Goal: Transaction & Acquisition: Purchase product/service

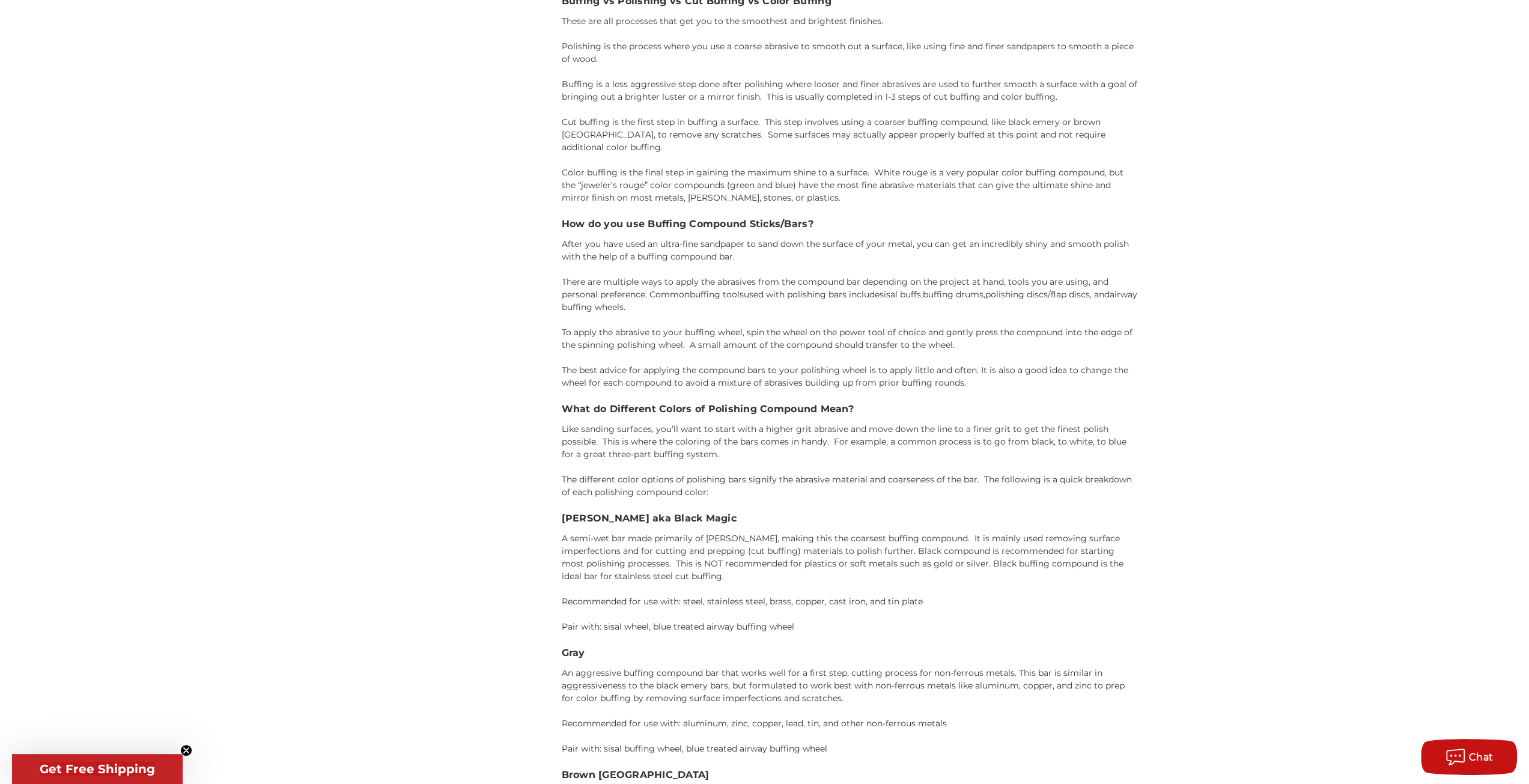
scroll to position [1442, 0]
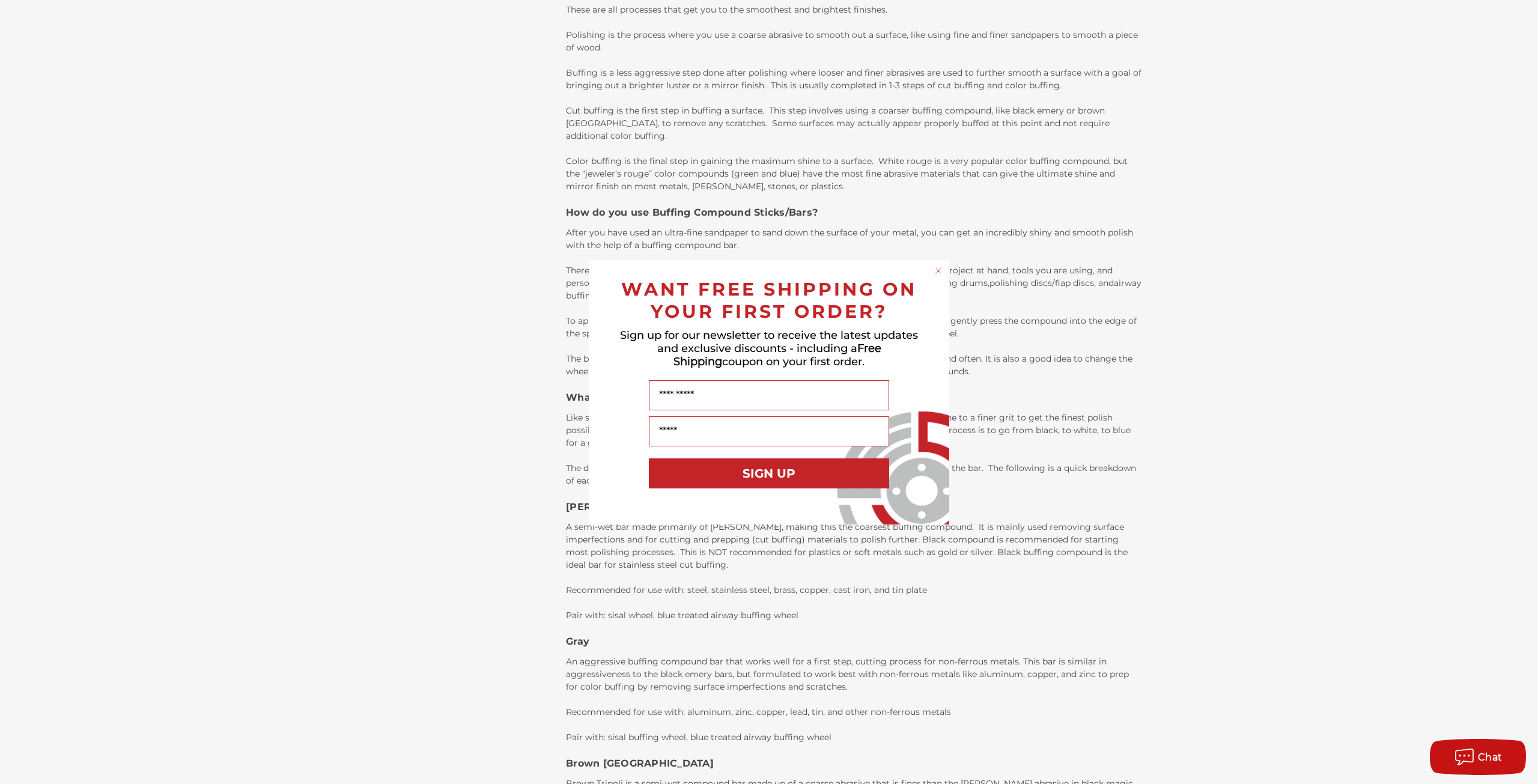
click at [938, 271] on icon "Close dialog" at bounding box center [938, 271] width 5 height 5
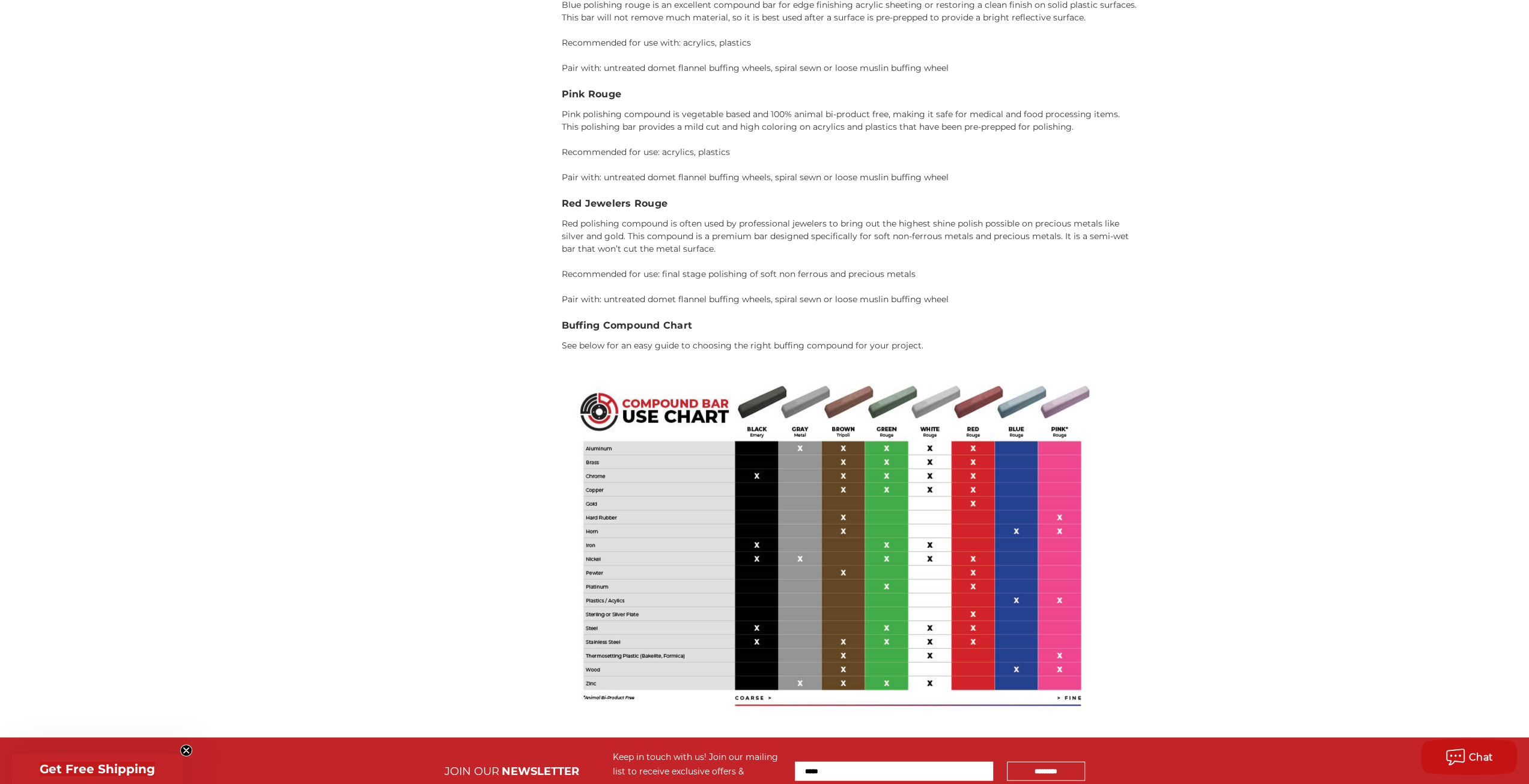
scroll to position [2583, 0]
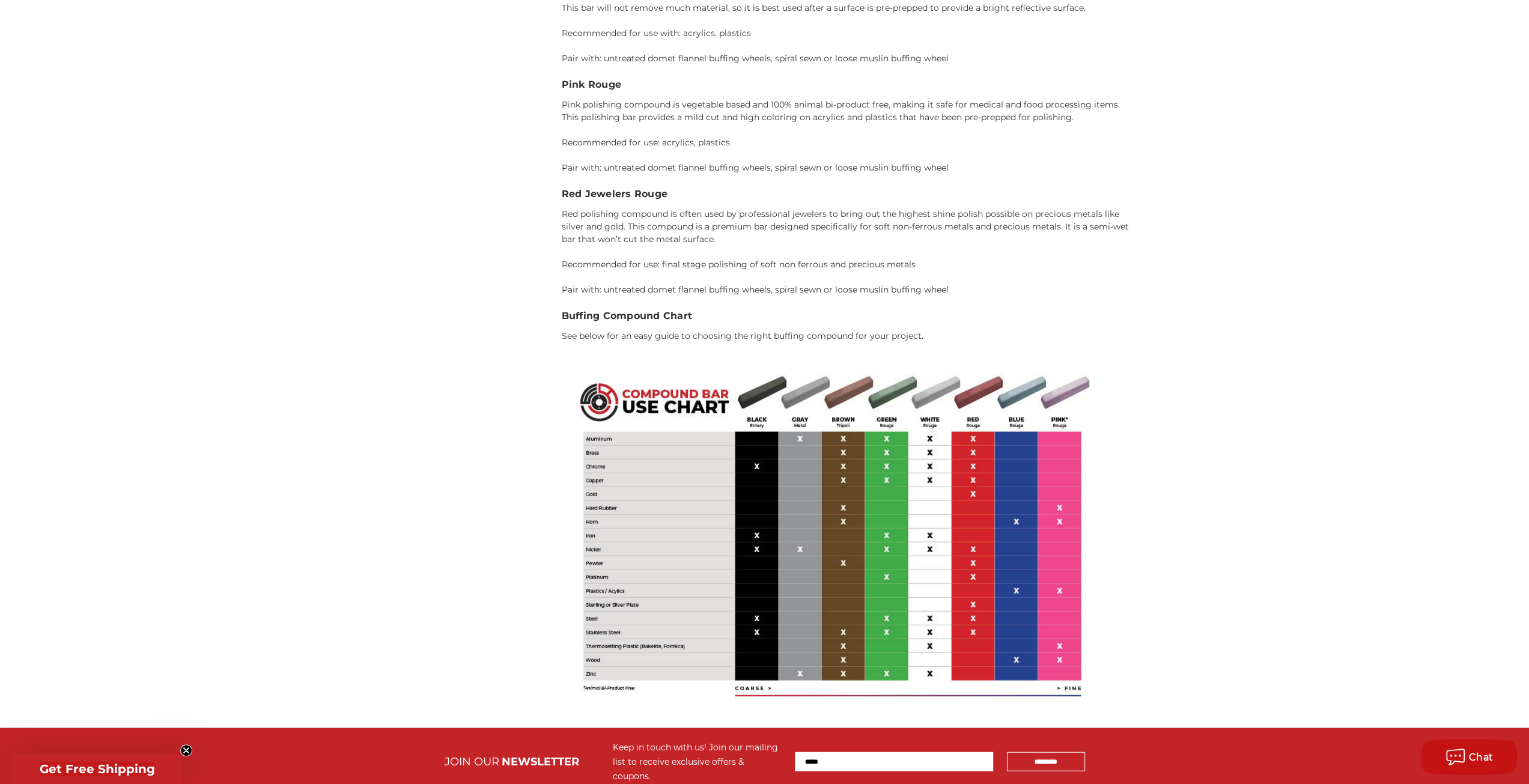
click at [784, 452] on img at bounding box center [832, 535] width 541 height 360
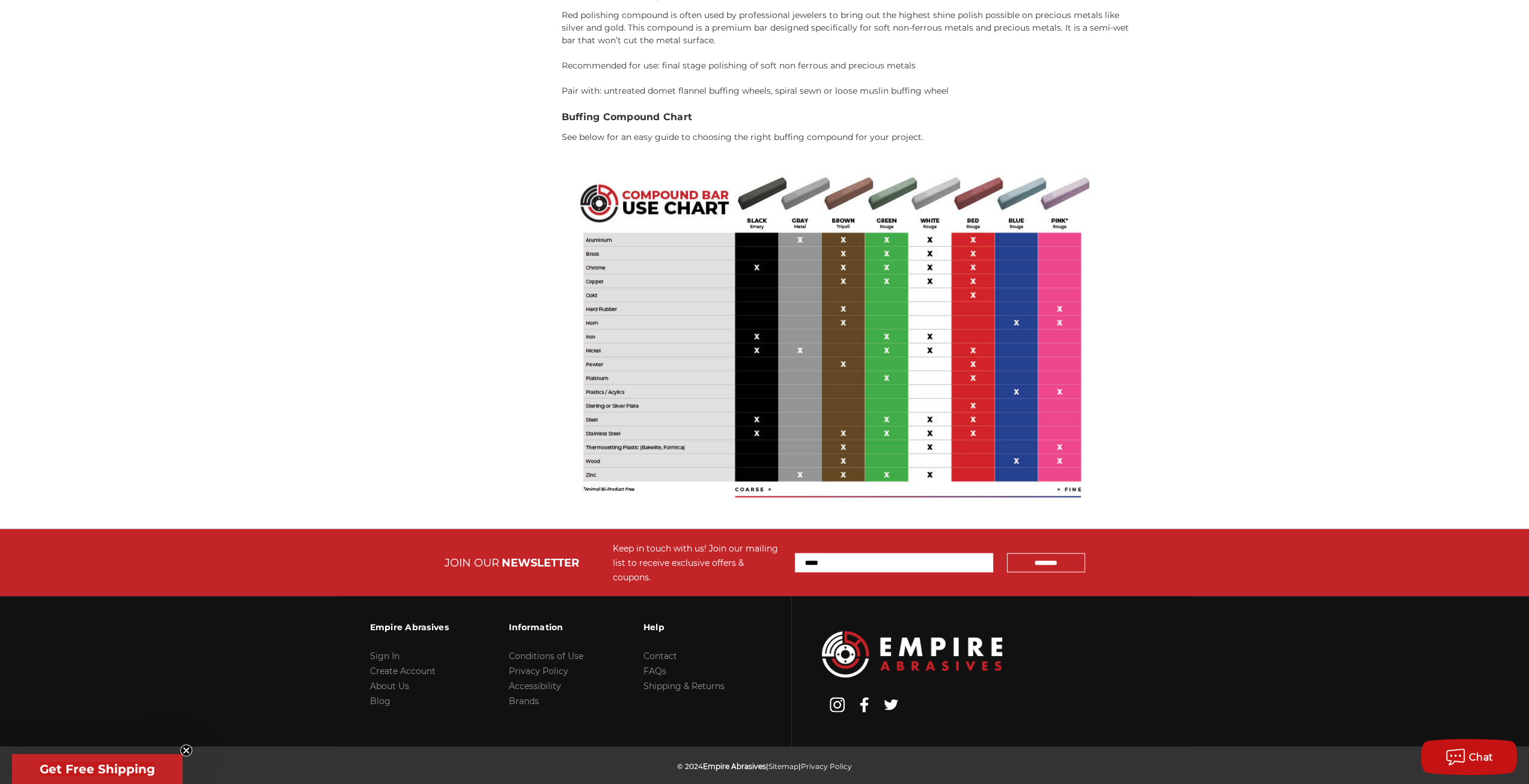
click at [821, 386] on img at bounding box center [832, 336] width 541 height 360
